Goal: Book appointment/travel/reservation: Book appointment/travel/reservation

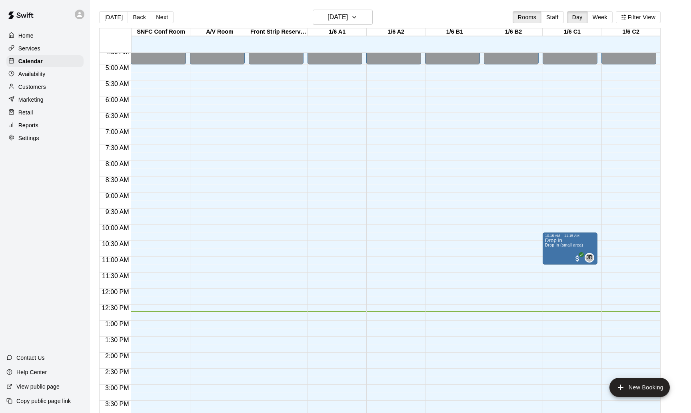
scroll to position [105, 0]
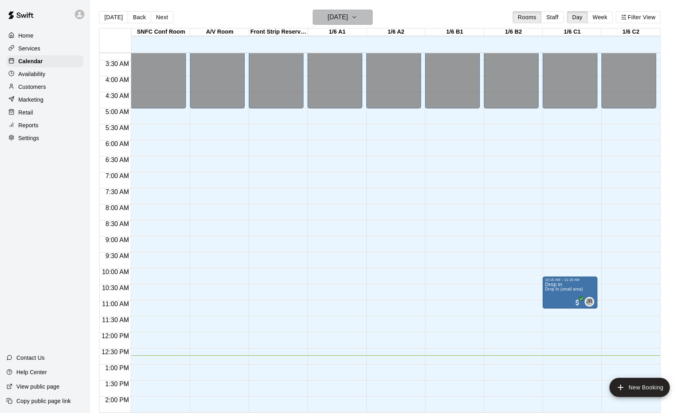
click at [348, 22] on h6 "[DATE]" at bounding box center [337, 17] width 20 height 11
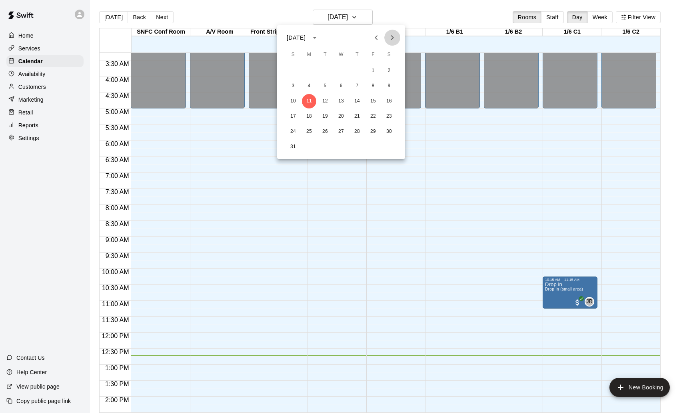
click at [391, 38] on icon "Next month" at bounding box center [392, 38] width 10 height 10
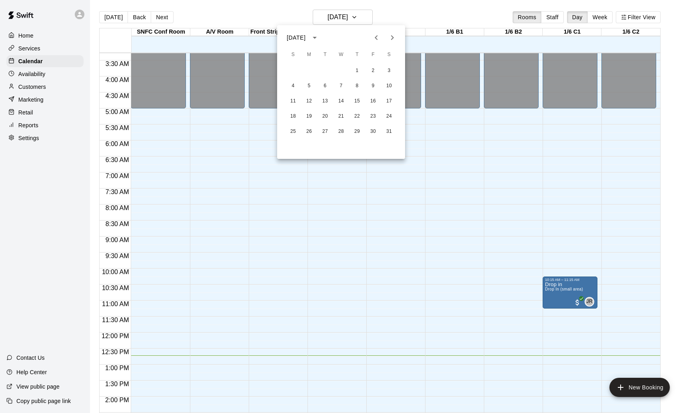
click at [391, 38] on icon "Next month" at bounding box center [392, 38] width 10 height 10
click at [295, 85] on button "8" at bounding box center [293, 86] width 14 height 14
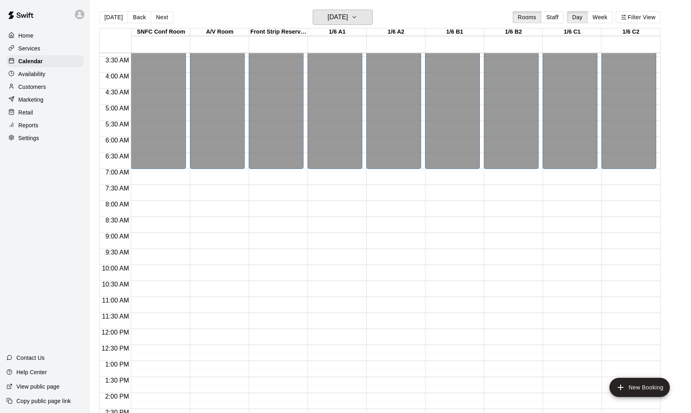
scroll to position [0, 0]
click at [347, 176] on div "12:00 AM – 7:00 AM Closed 11:45 PM – 11:59 PM Closed" at bounding box center [334, 329] width 55 height 768
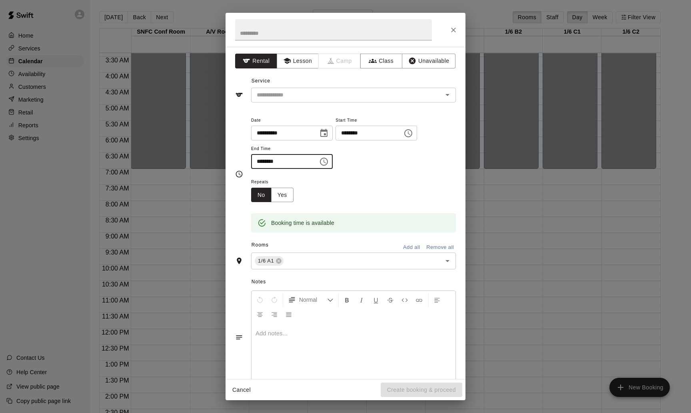
click at [261, 158] on input "********" at bounding box center [282, 161] width 62 height 15
type input "********"
click at [412, 242] on button "Add all" at bounding box center [412, 247] width 26 height 12
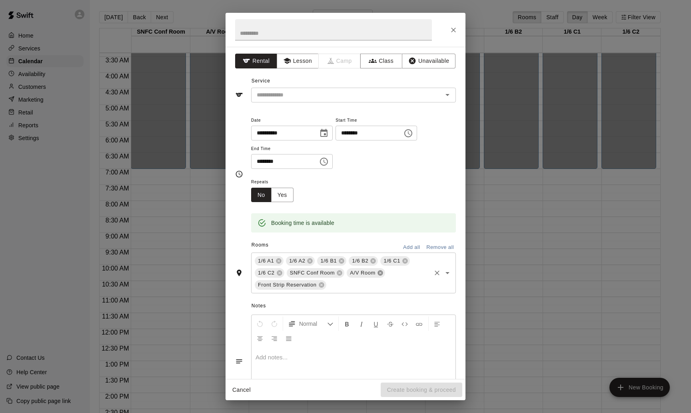
click at [379, 269] on icon at bounding box center [380, 272] width 6 height 6
click at [341, 271] on icon at bounding box center [339, 272] width 5 height 5
click at [263, 46] on h2 at bounding box center [333, 30] width 216 height 34
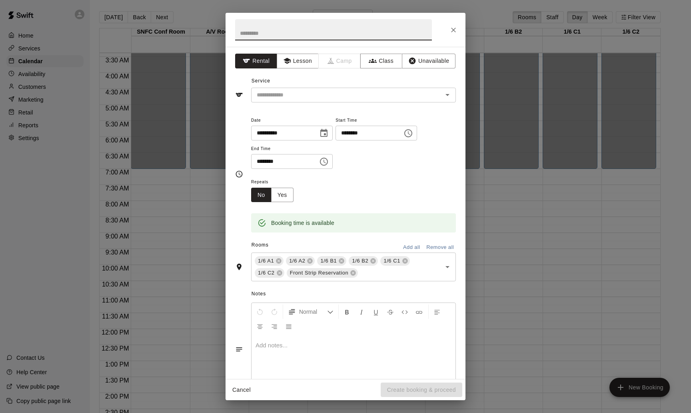
click at [263, 35] on input "text" at bounding box center [333, 29] width 197 height 21
click at [268, 88] on div "​" at bounding box center [353, 95] width 205 height 15
type input "**********"
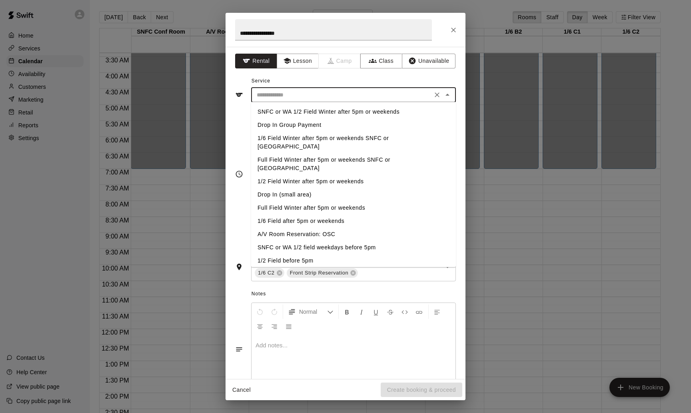
click at [287, 201] on li "Full Field Winter after 5pm or weekends" at bounding box center [353, 207] width 205 height 13
type input "**********"
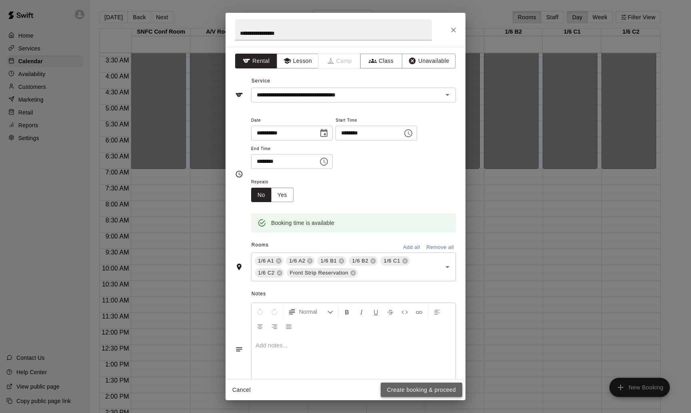
click at [423, 387] on button "Create booking & proceed" at bounding box center [422, 389] width 82 height 15
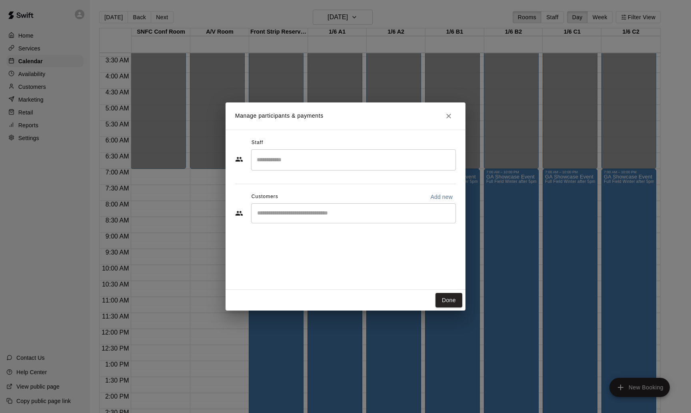
click at [301, 211] on input "Start typing to search customers..." at bounding box center [353, 213] width 197 height 8
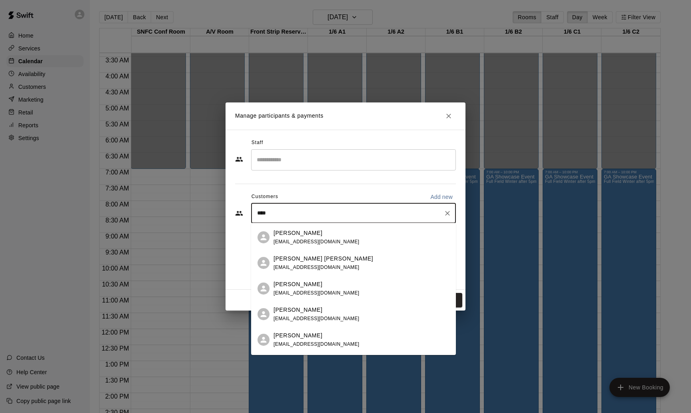
scroll to position [106, 0]
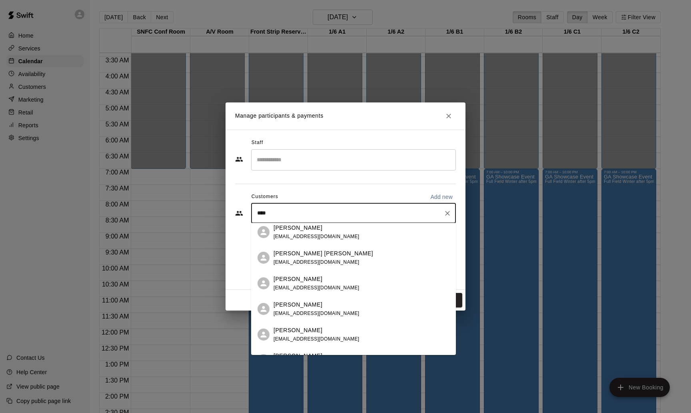
type input "*****"
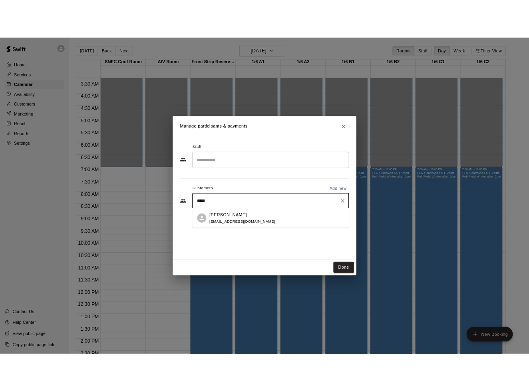
scroll to position [0, 0]
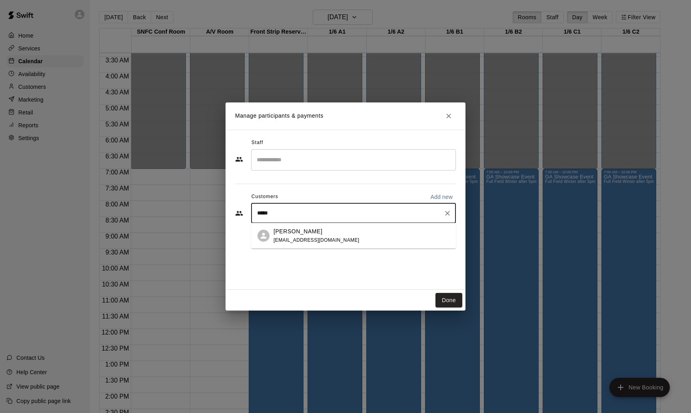
click at [309, 239] on span "[EMAIL_ADDRESS][DOMAIN_NAME]" at bounding box center [316, 240] width 86 height 6
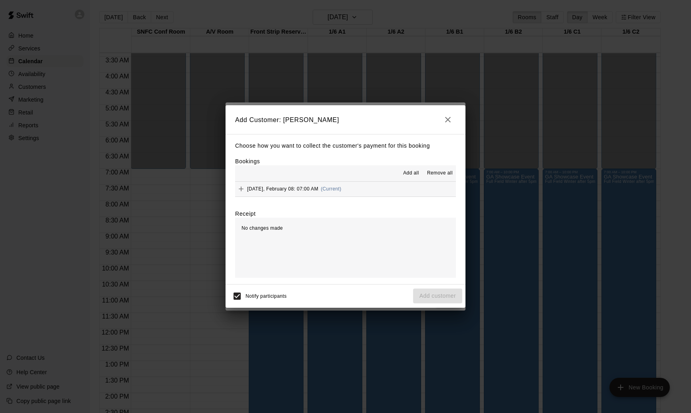
click at [413, 171] on span "Add all" at bounding box center [411, 173] width 16 height 8
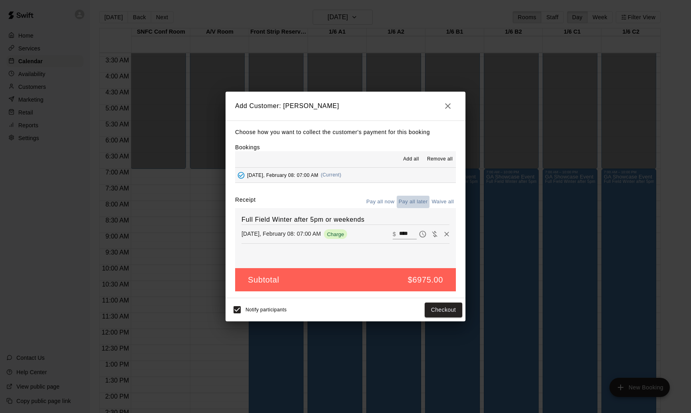
click at [418, 195] on button "Pay all later" at bounding box center [413, 201] width 33 height 12
click at [447, 231] on icon "Remove" at bounding box center [447, 234] width 8 height 8
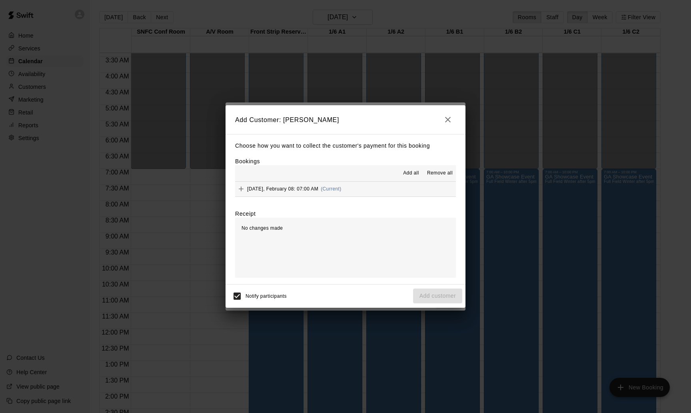
click at [409, 170] on span "Add all" at bounding box center [411, 173] width 16 height 8
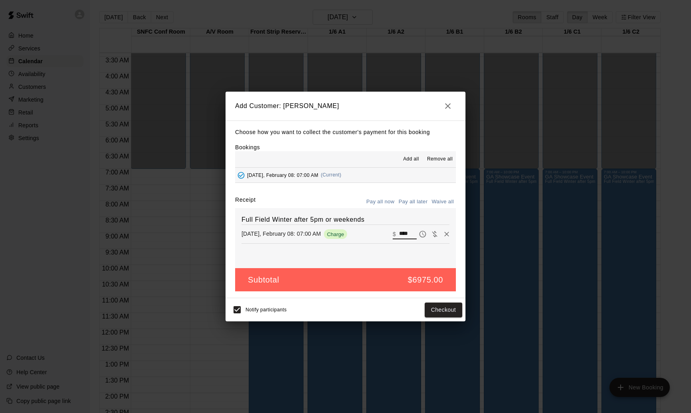
drag, startPoint x: 413, startPoint y: 232, endPoint x: 345, endPoint y: 223, distance: 68.1
click at [345, 223] on div "Full Field Winter after 5pm or weekends [DATE], February 08: 07:00 AM Charge ​ …" at bounding box center [345, 238] width 221 height 60
click at [374, 202] on button "Pay all now" at bounding box center [380, 201] width 32 height 12
click at [412, 199] on button "Pay all later" at bounding box center [413, 201] width 33 height 12
click at [436, 307] on button "Add customer" at bounding box center [437, 309] width 49 height 15
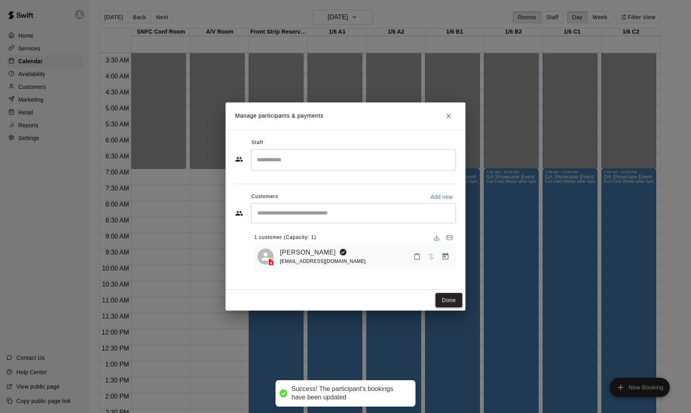
click at [446, 299] on button "Done" at bounding box center [448, 300] width 27 height 15
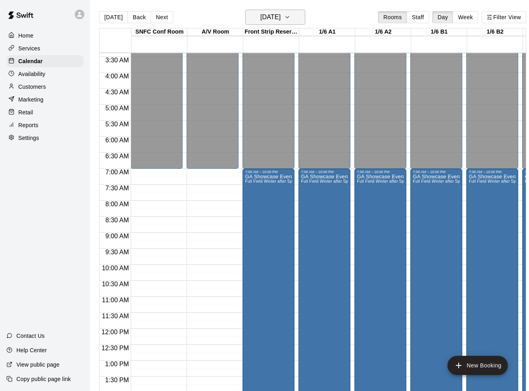
click at [281, 19] on h6 "[DATE]" at bounding box center [270, 17] width 20 height 11
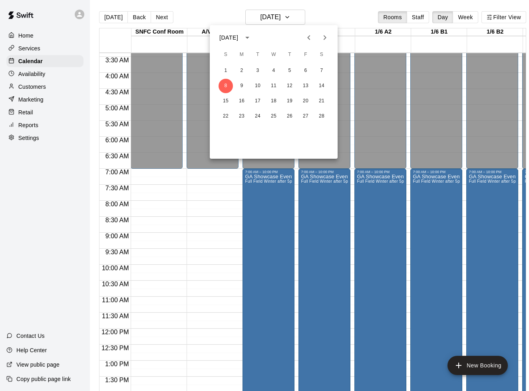
click at [113, 16] on div at bounding box center [264, 195] width 529 height 391
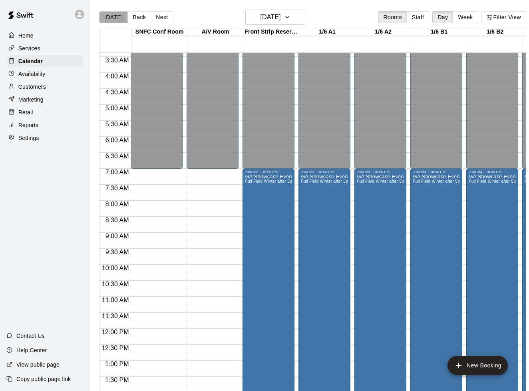
click at [113, 19] on button "[DATE]" at bounding box center [113, 17] width 29 height 12
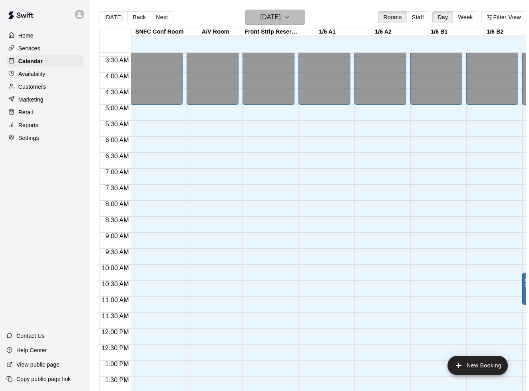
click at [272, 24] on button "[DATE]" at bounding box center [275, 17] width 60 height 15
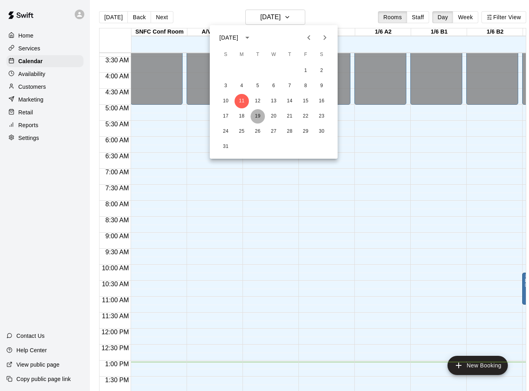
click at [256, 114] on button "19" at bounding box center [258, 116] width 14 height 14
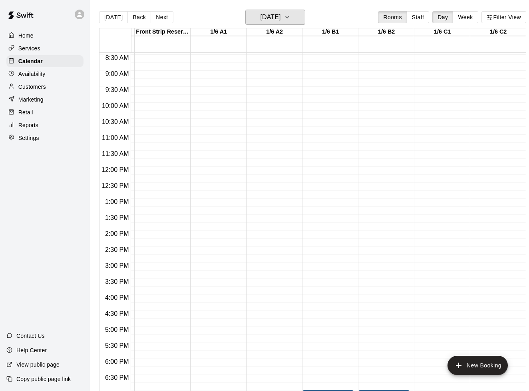
scroll to position [350, 109]
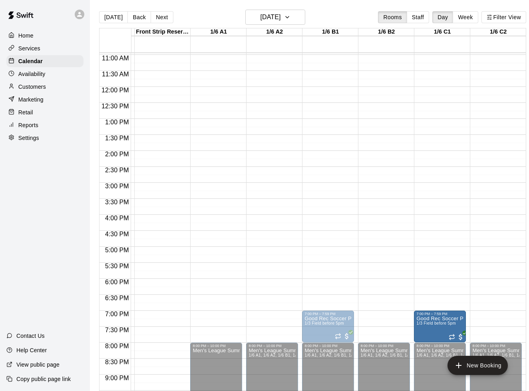
drag, startPoint x: 385, startPoint y: 321, endPoint x: 454, endPoint y: 324, distance: 68.4
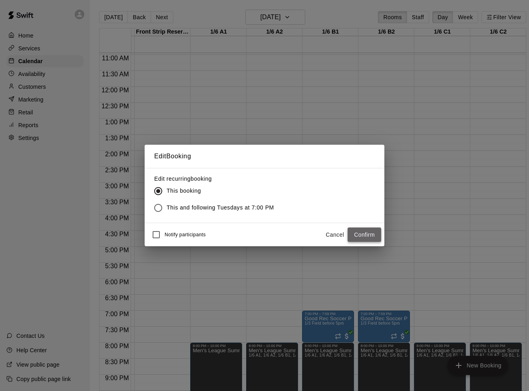
click at [370, 232] on button "Confirm" at bounding box center [365, 234] width 34 height 15
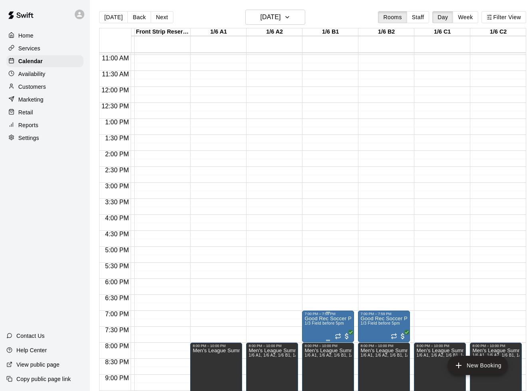
click at [340, 325] on span "1/3 Field before 5pm" at bounding box center [324, 323] width 39 height 4
click at [312, 330] on icon "edit" at bounding box center [312, 329] width 7 height 7
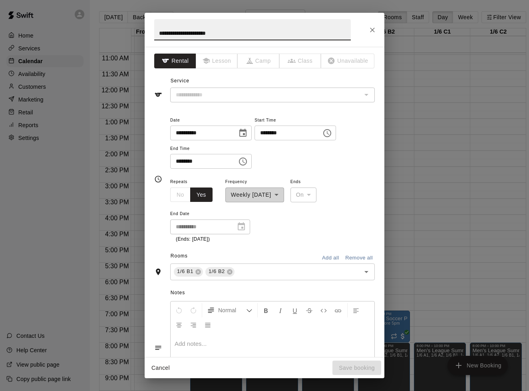
type input "**********"
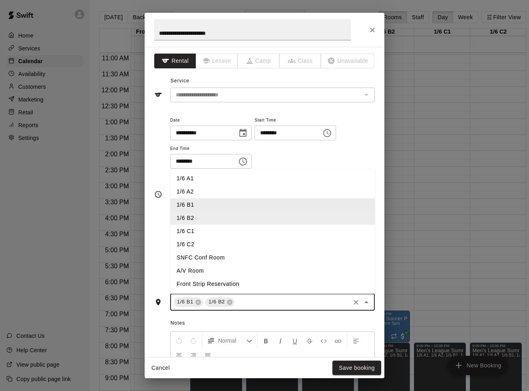
click at [289, 303] on input "text" at bounding box center [292, 302] width 113 height 10
click at [192, 226] on li "1/6 C1" at bounding box center [272, 231] width 205 height 13
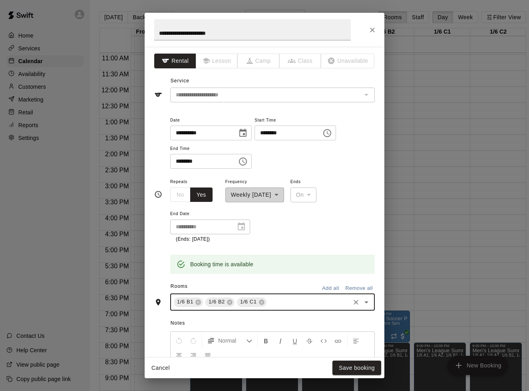
click at [286, 297] on input "text" at bounding box center [308, 302] width 81 height 10
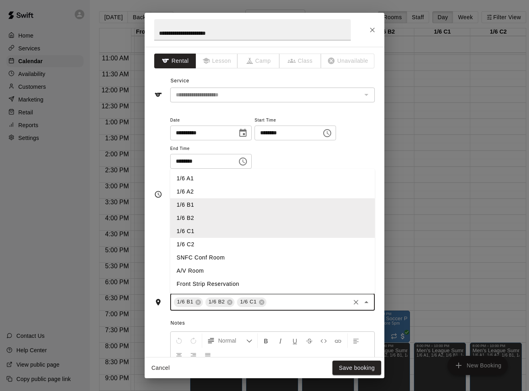
click at [195, 239] on li "1/6 C2" at bounding box center [272, 244] width 205 height 13
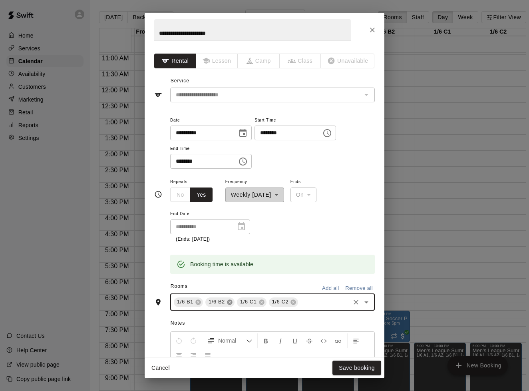
click at [229, 300] on icon at bounding box center [229, 301] width 5 height 5
click at [199, 299] on icon at bounding box center [198, 302] width 6 height 6
click at [356, 366] on button "Save booking" at bounding box center [357, 368] width 49 height 15
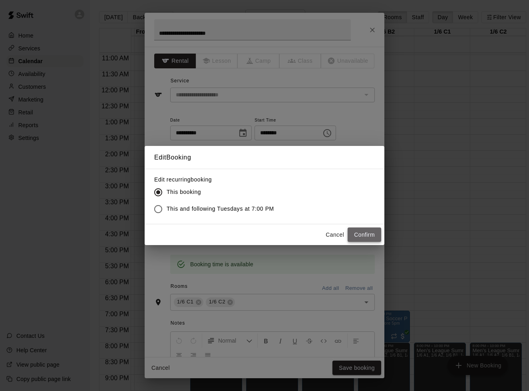
click at [365, 236] on button "Confirm" at bounding box center [365, 234] width 34 height 15
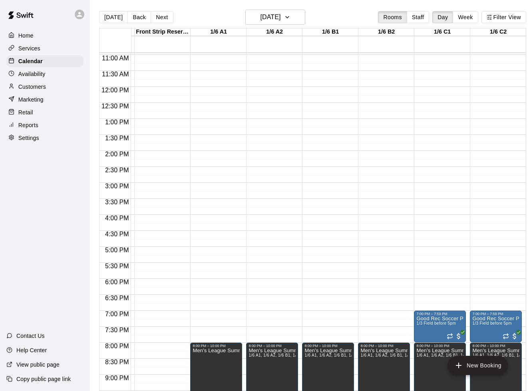
click at [228, 285] on div "12:00 AM – 5:00 AM Closed 8:00 PM – 10:00 PM Men's League Summer 11:45 PM – 11:…" at bounding box center [216, 87] width 52 height 768
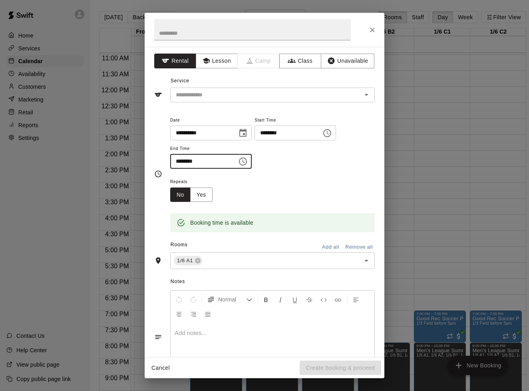
click at [182, 160] on input "********" at bounding box center [201, 161] width 62 height 15
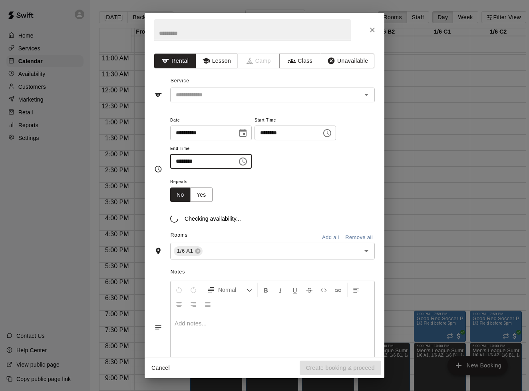
type input "********"
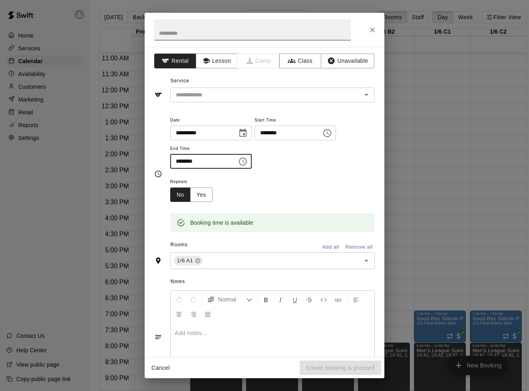
click at [172, 38] on input "text" at bounding box center [252, 29] width 197 height 21
type input "*"
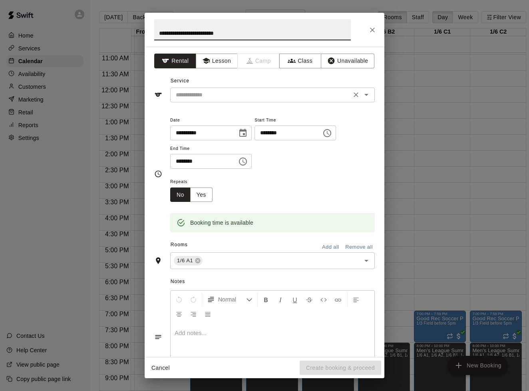
type input "**********"
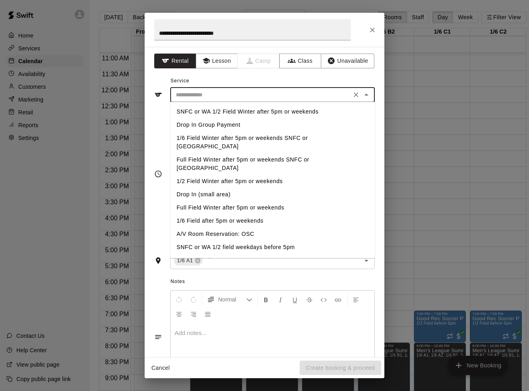
click at [192, 94] on input "text" at bounding box center [261, 95] width 176 height 10
click at [197, 175] on li "1/2 Field Winter after 5pm or weekends" at bounding box center [272, 181] width 205 height 13
type input "**********"
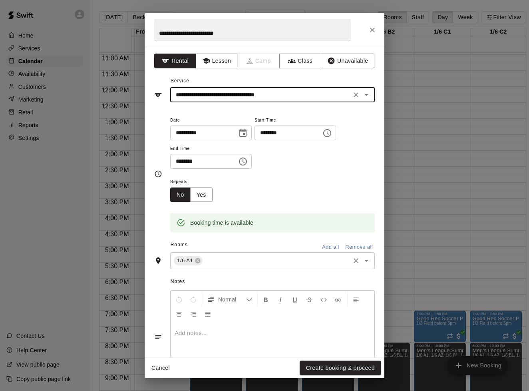
click at [234, 262] on input "text" at bounding box center [276, 261] width 145 height 10
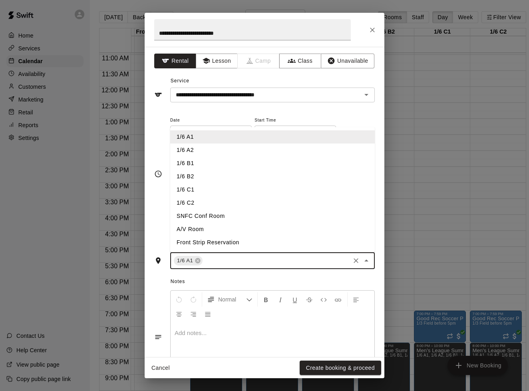
click at [192, 145] on li "1/6 A2" at bounding box center [272, 150] width 205 height 13
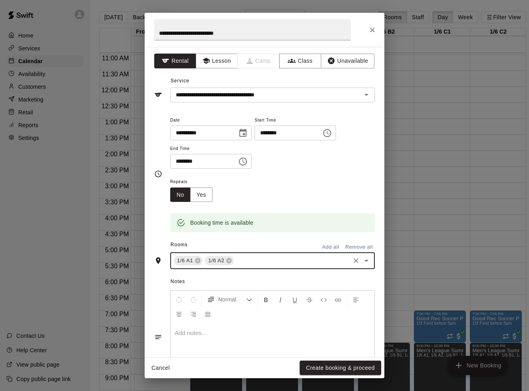
click at [245, 257] on input "text" at bounding box center [292, 261] width 114 height 10
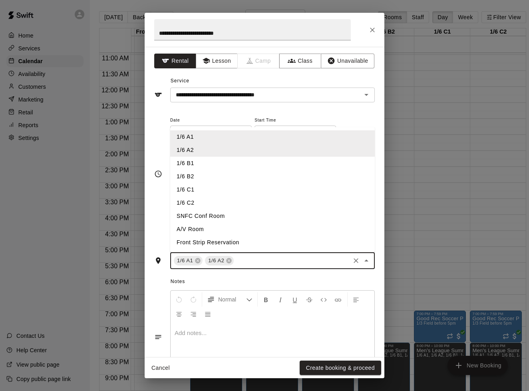
click at [195, 164] on li "1/6 B1" at bounding box center [272, 163] width 205 height 13
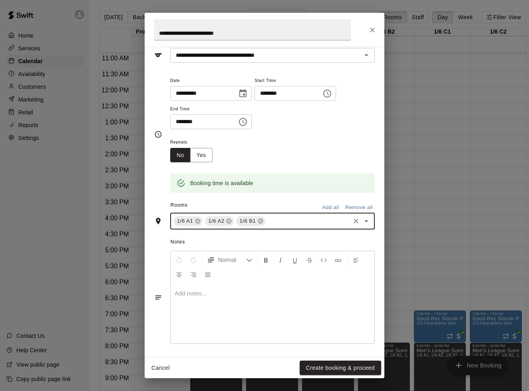
scroll to position [39, 0]
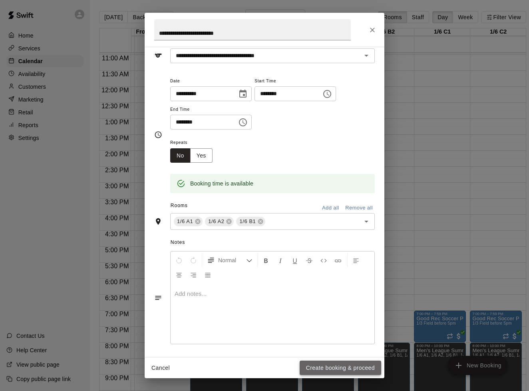
click at [327, 367] on button "Create booking & proceed" at bounding box center [341, 368] width 82 height 15
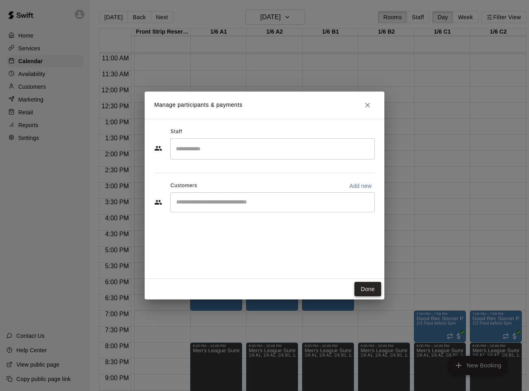
click at [369, 293] on button "Done" at bounding box center [368, 289] width 27 height 15
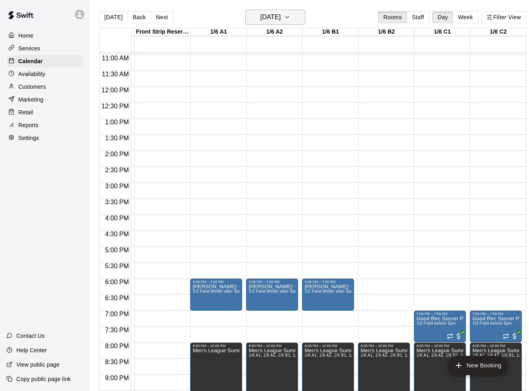
click at [281, 21] on h6 "[DATE]" at bounding box center [270, 17] width 20 height 11
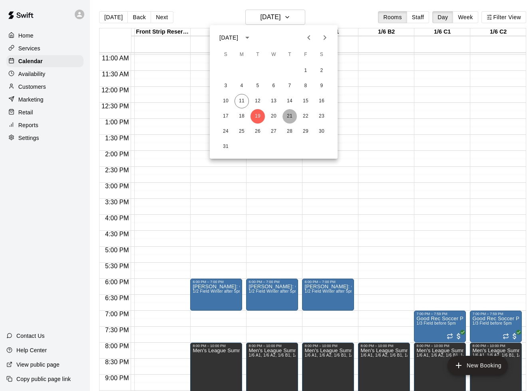
click at [291, 114] on button "21" at bounding box center [290, 116] width 14 height 14
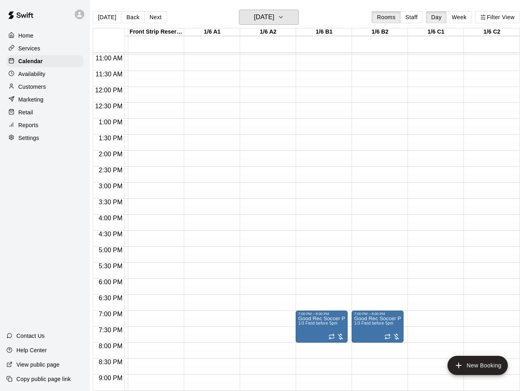
scroll to position [0, 6]
click at [306, 323] on icon "edit" at bounding box center [306, 325] width 10 height 10
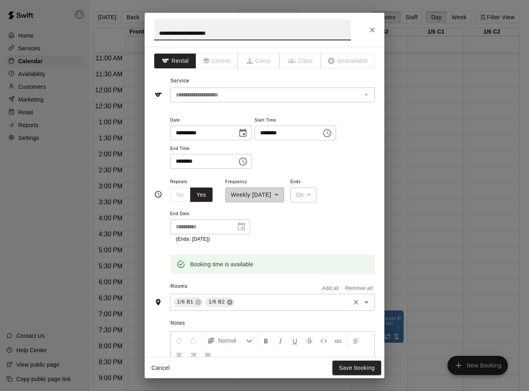
click at [229, 300] on icon at bounding box center [229, 301] width 5 height 5
click at [197, 299] on icon at bounding box center [197, 301] width 5 height 5
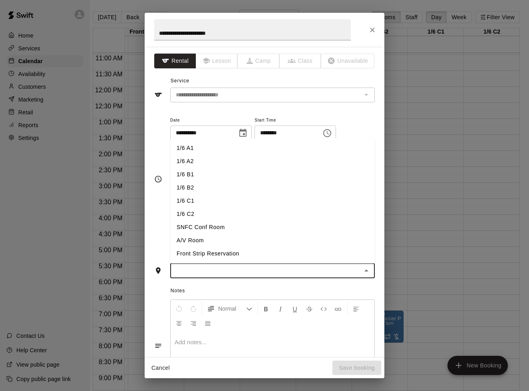
click at [229, 270] on input "text" at bounding box center [266, 271] width 187 height 10
click at [205, 209] on li "1/6 C2" at bounding box center [272, 213] width 205 height 13
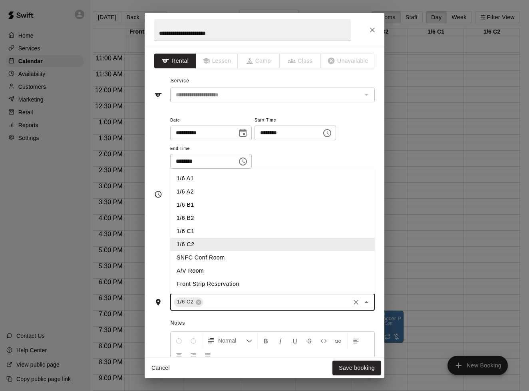
click at [223, 299] on input "text" at bounding box center [277, 302] width 144 height 10
click at [192, 229] on li "1/6 C1" at bounding box center [272, 231] width 205 height 13
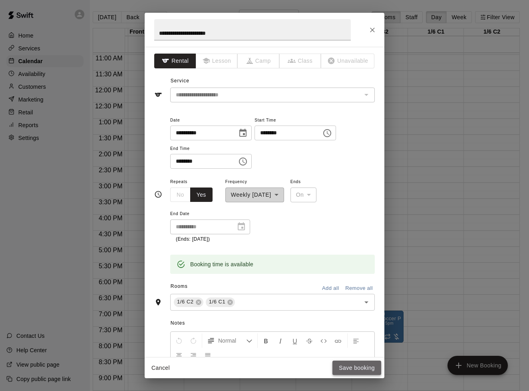
click at [367, 370] on button "Save booking" at bounding box center [357, 368] width 49 height 15
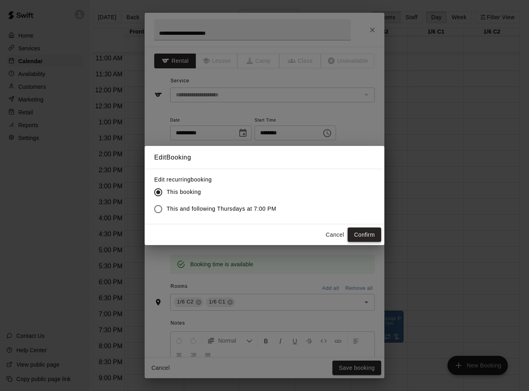
click at [373, 233] on button "Confirm" at bounding box center [365, 234] width 34 height 15
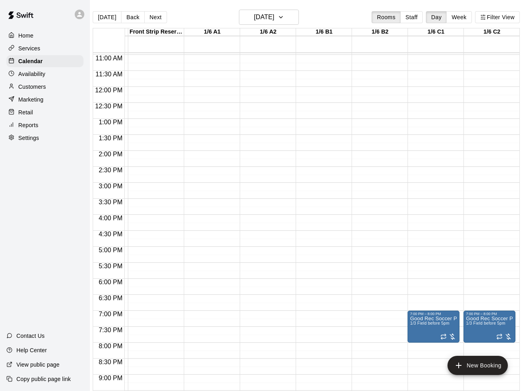
click at [227, 318] on div "12:00 AM – 5:00 AM Closed 11:45 PM – 11:59 PM Closed" at bounding box center [210, 87] width 52 height 768
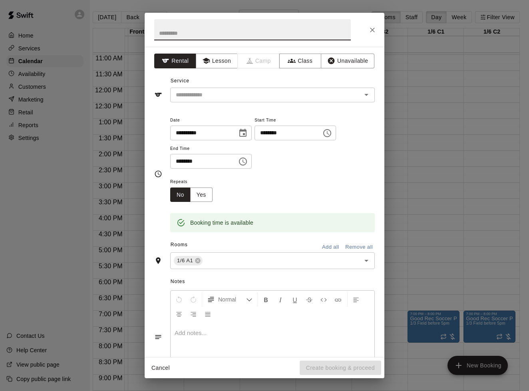
click at [181, 160] on input "********" at bounding box center [201, 161] width 62 height 15
type input "********"
click at [161, 31] on input "text" at bounding box center [252, 29] width 197 height 21
type input "**********"
click at [190, 96] on input "text" at bounding box center [261, 95] width 176 height 10
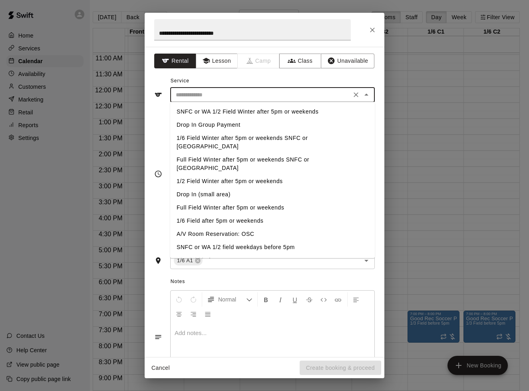
click at [198, 175] on li "1/2 Field Winter after 5pm or weekends" at bounding box center [272, 181] width 205 height 13
type input "**********"
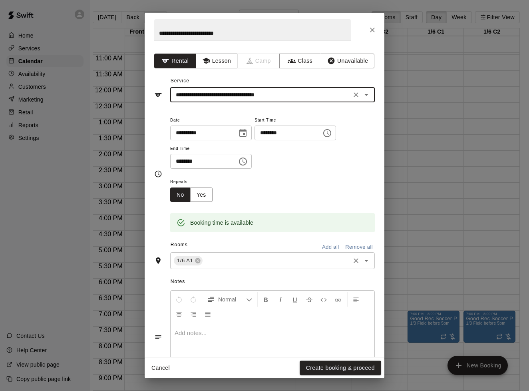
click at [251, 263] on input "text" at bounding box center [276, 261] width 145 height 10
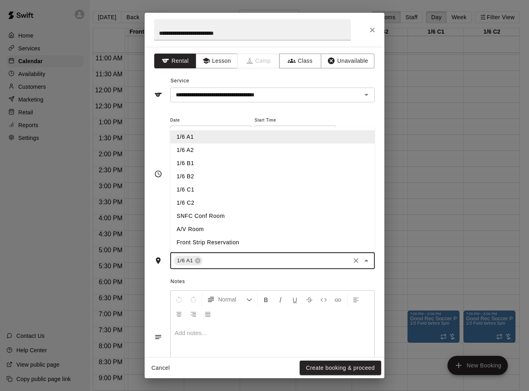
click at [195, 148] on li "1/6 A2" at bounding box center [272, 150] width 205 height 13
click at [259, 262] on input "text" at bounding box center [292, 261] width 114 height 10
click at [189, 161] on li "1/6 B1" at bounding box center [272, 163] width 205 height 13
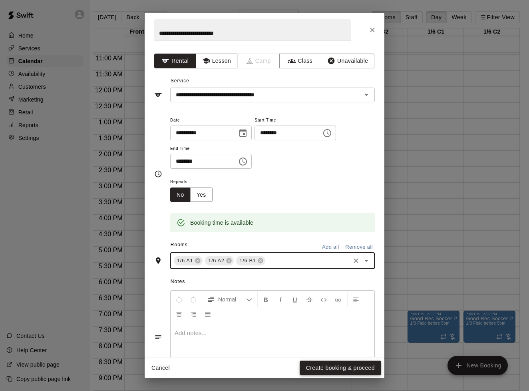
click at [327, 369] on button "Create booking & proceed" at bounding box center [341, 368] width 82 height 15
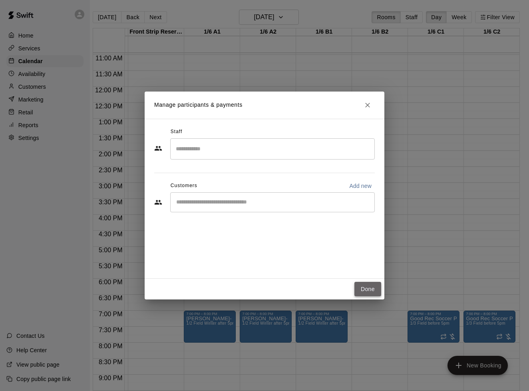
click at [369, 287] on button "Done" at bounding box center [368, 289] width 27 height 15
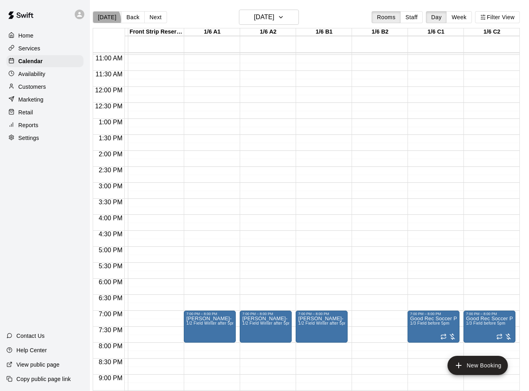
click at [105, 20] on button "[DATE]" at bounding box center [107, 17] width 29 height 12
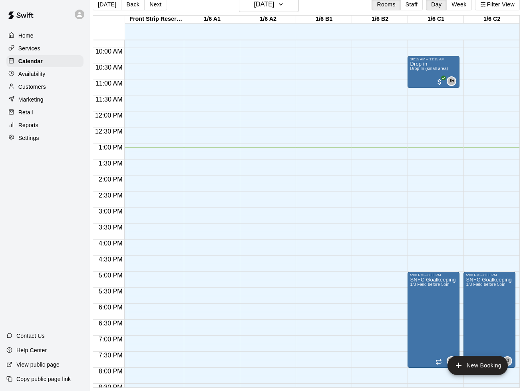
scroll to position [310, 109]
